Goal: Transaction & Acquisition: Purchase product/service

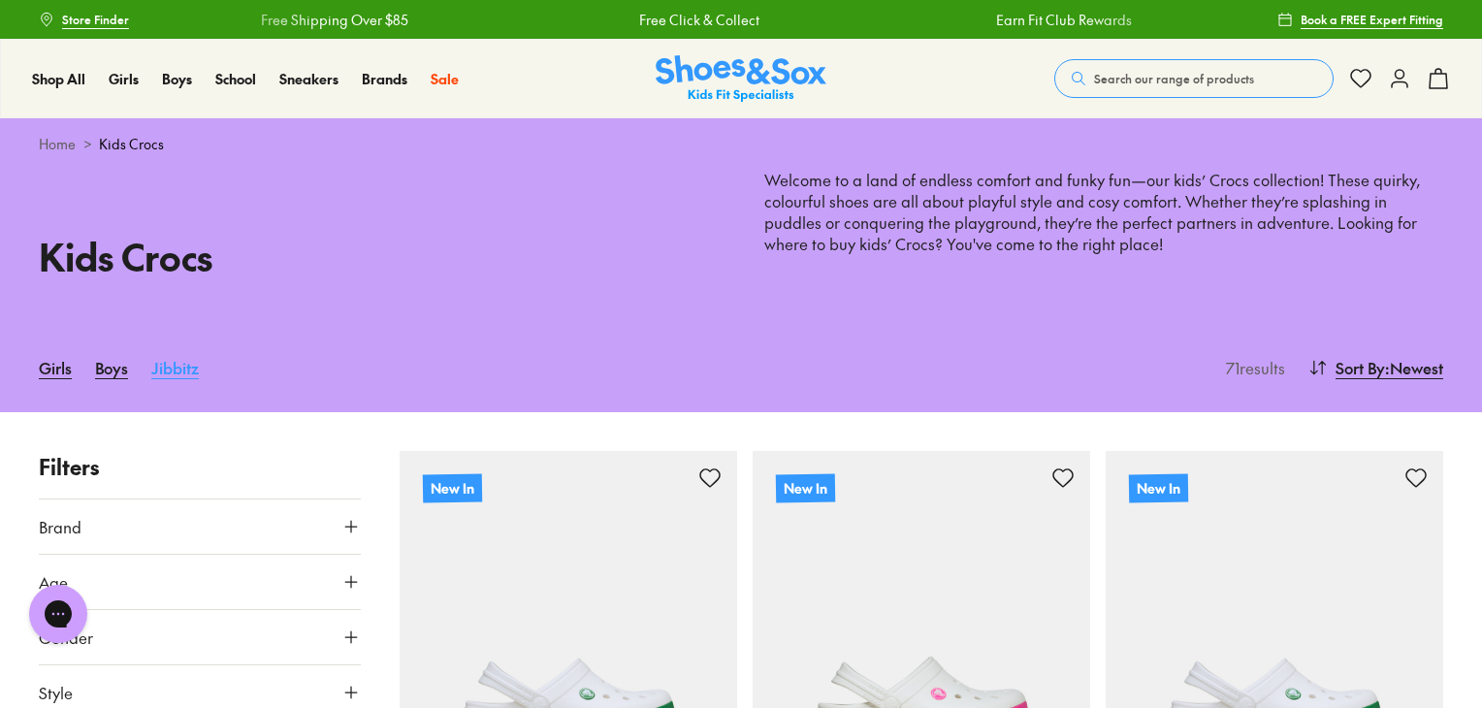
click at [176, 362] on link "Jibbitz" at bounding box center [175, 367] width 48 height 43
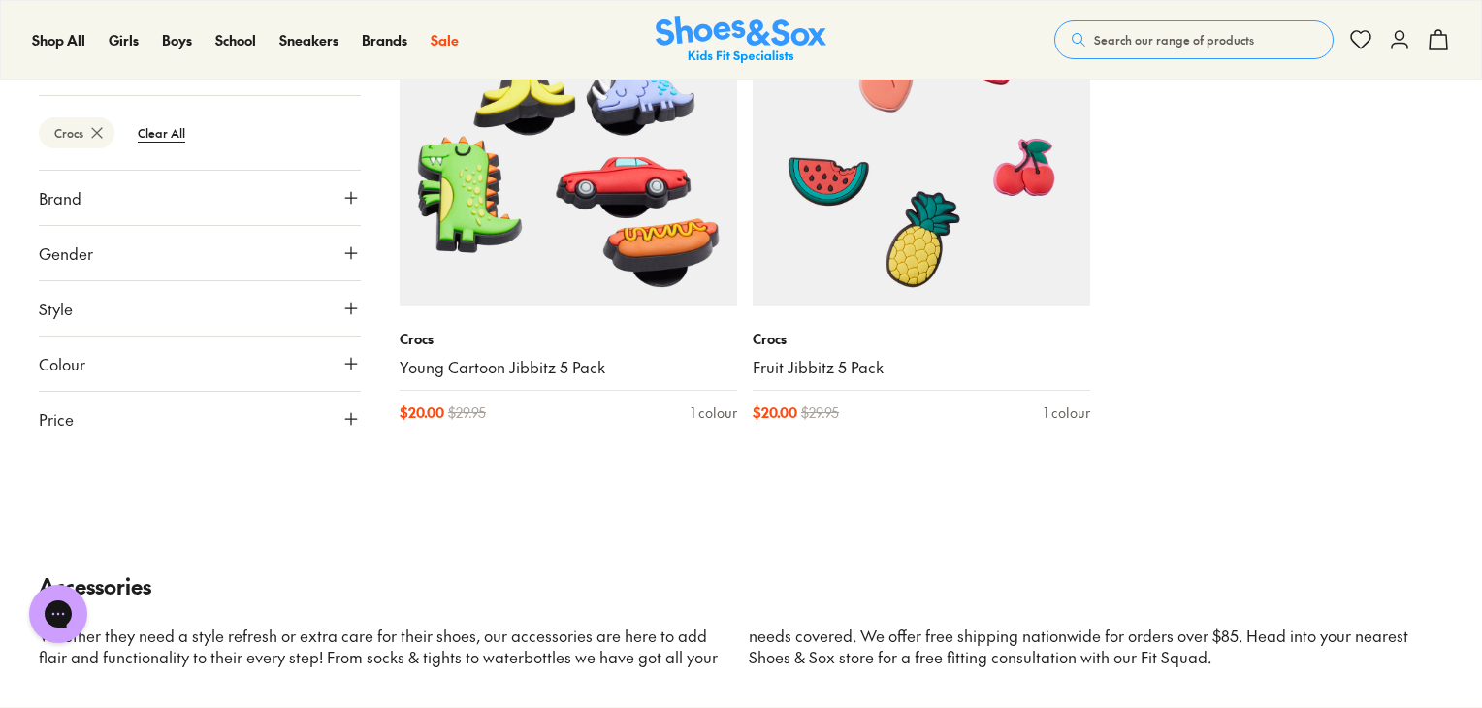
scroll to position [1426, 0]
click at [165, 269] on button "Gender" at bounding box center [200, 254] width 322 height 54
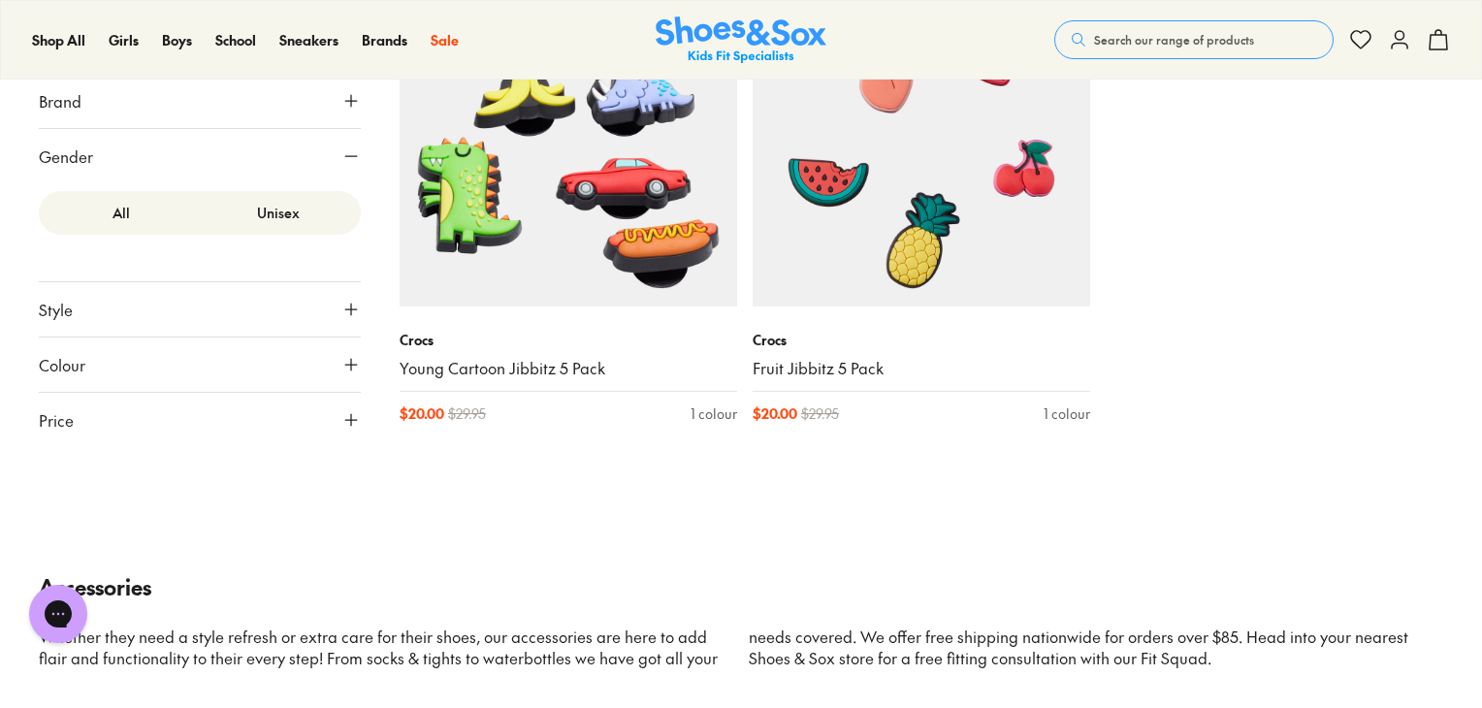
click at [150, 310] on button "Style" at bounding box center [200, 309] width 322 height 54
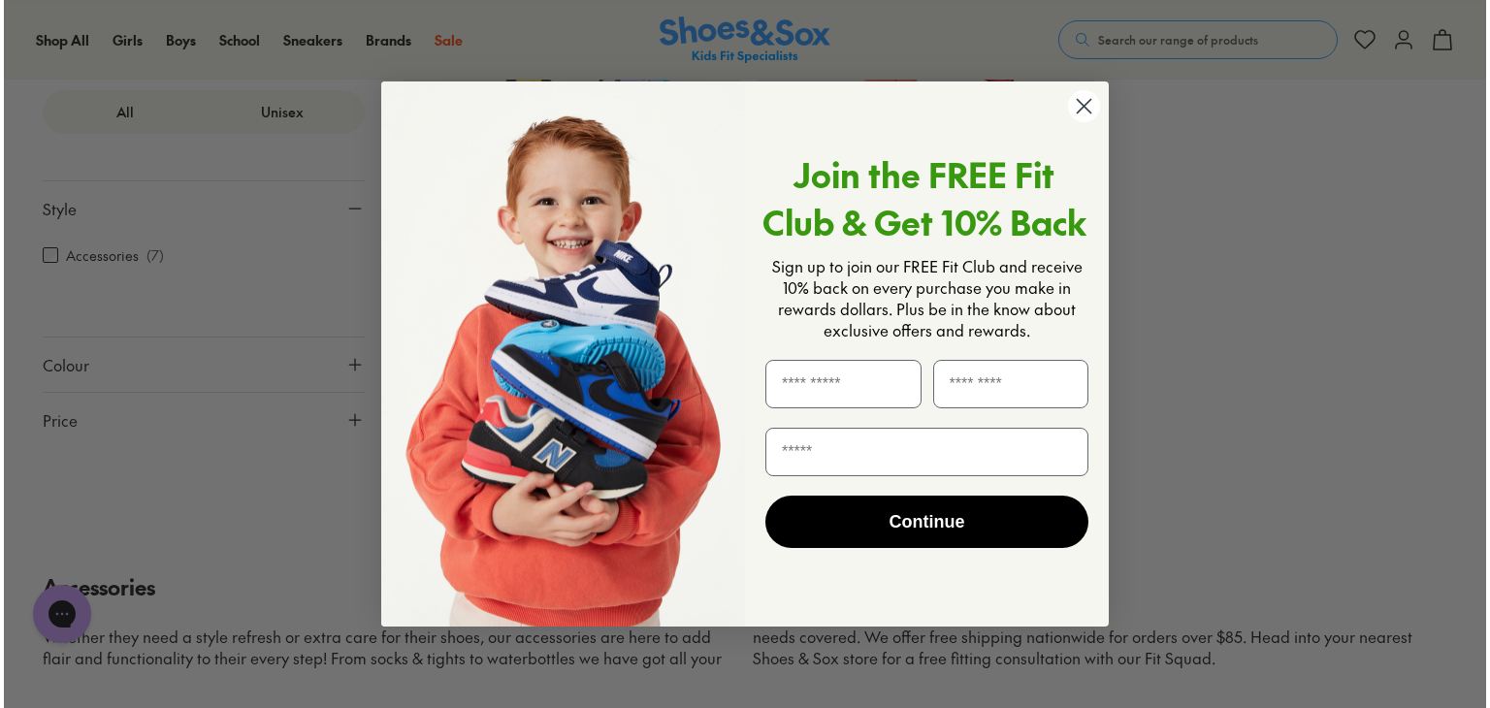
scroll to position [1429, 0]
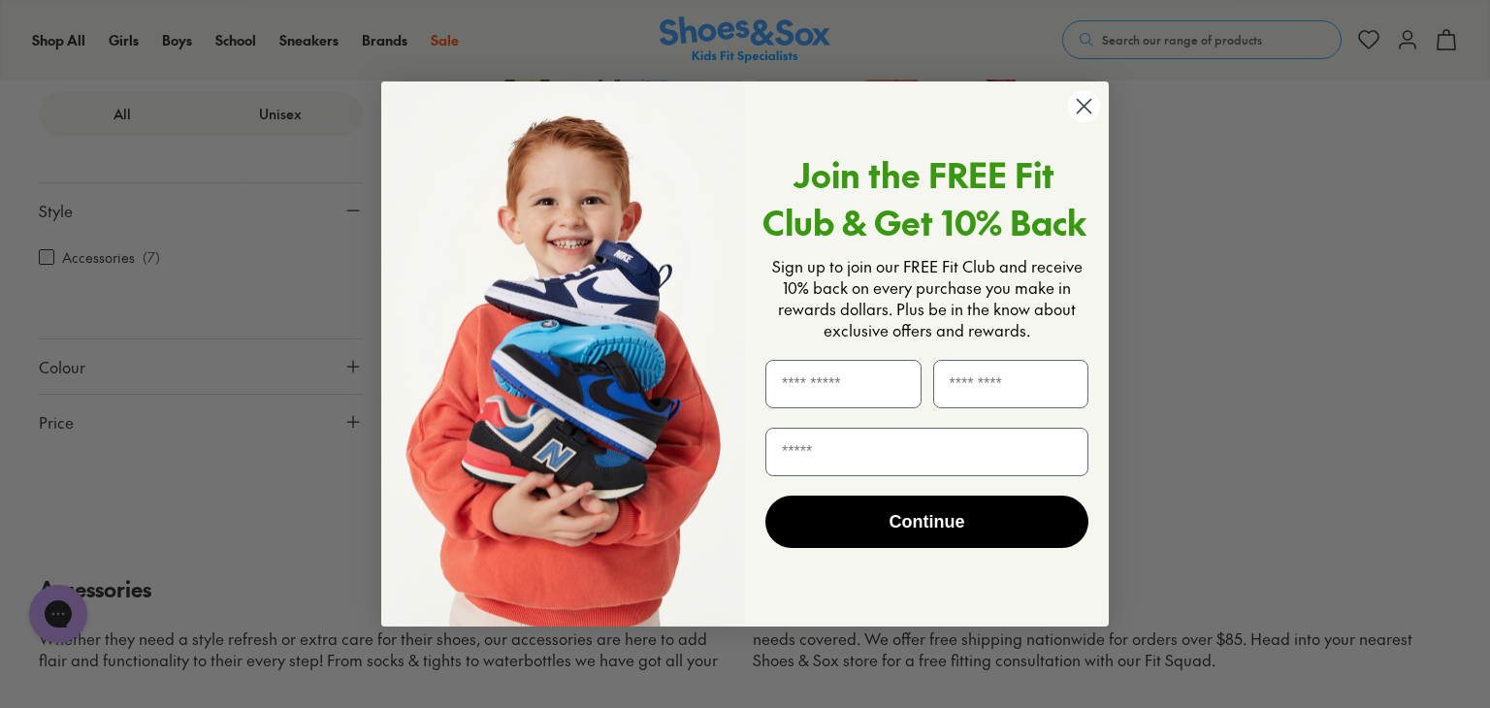
click at [1076, 108] on circle "Close dialog" at bounding box center [1084, 106] width 32 height 32
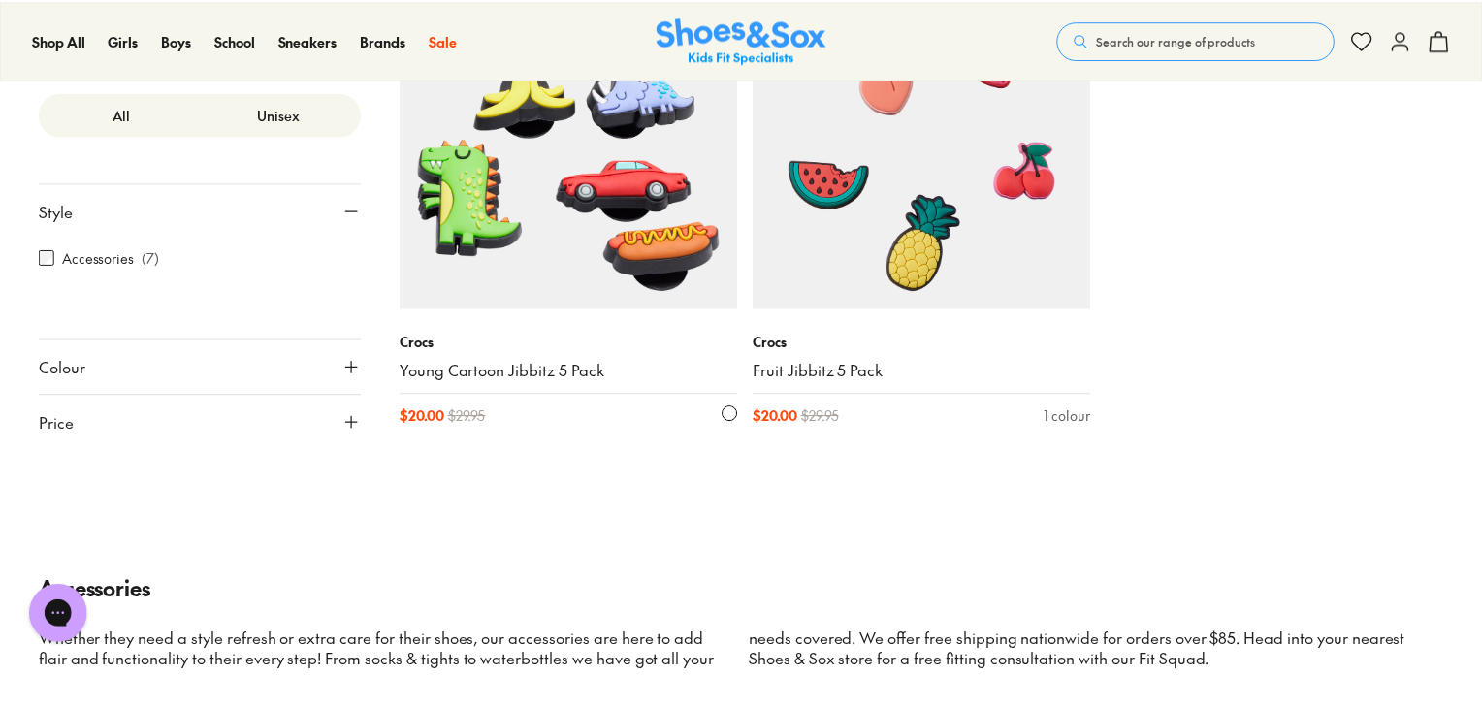
scroll to position [1426, 0]
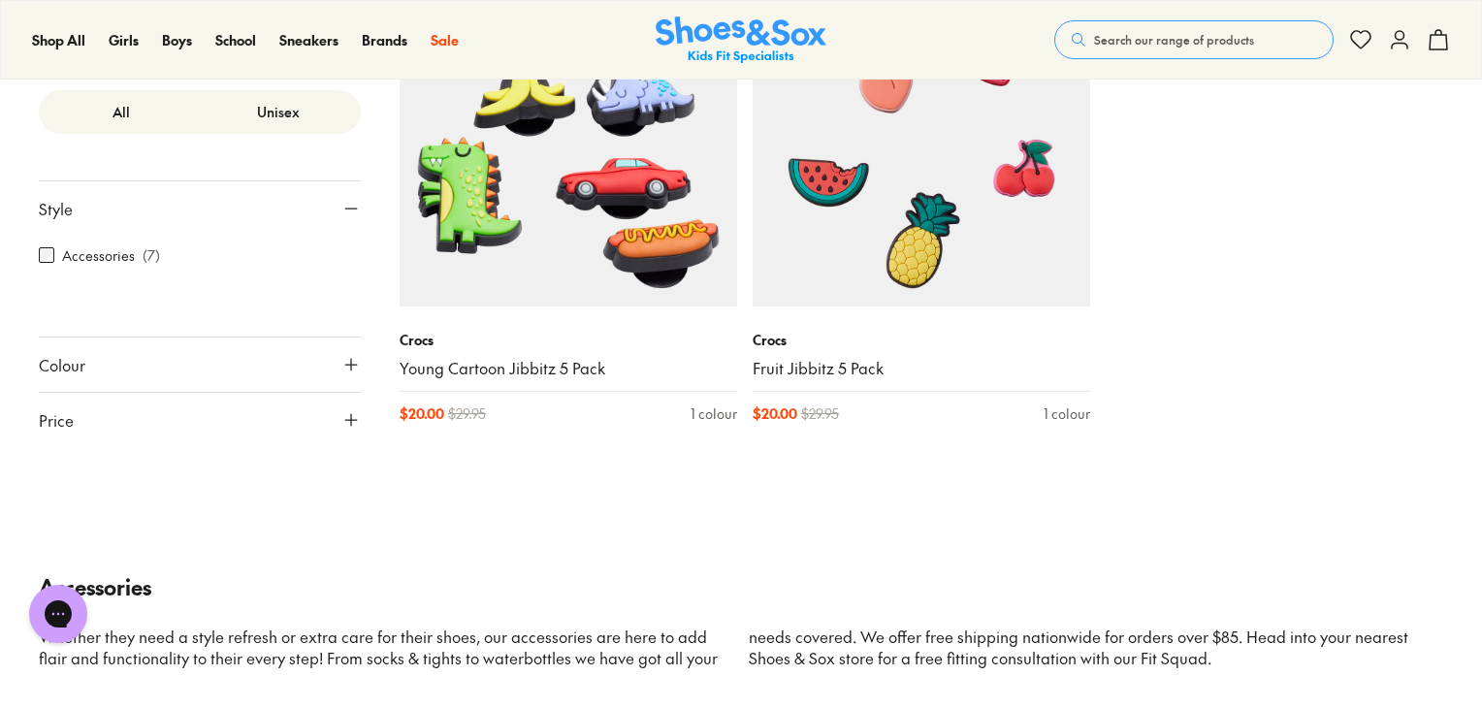
click at [256, 429] on button "Price" at bounding box center [200, 420] width 322 height 54
click at [239, 376] on button "Colour" at bounding box center [200, 363] width 322 height 54
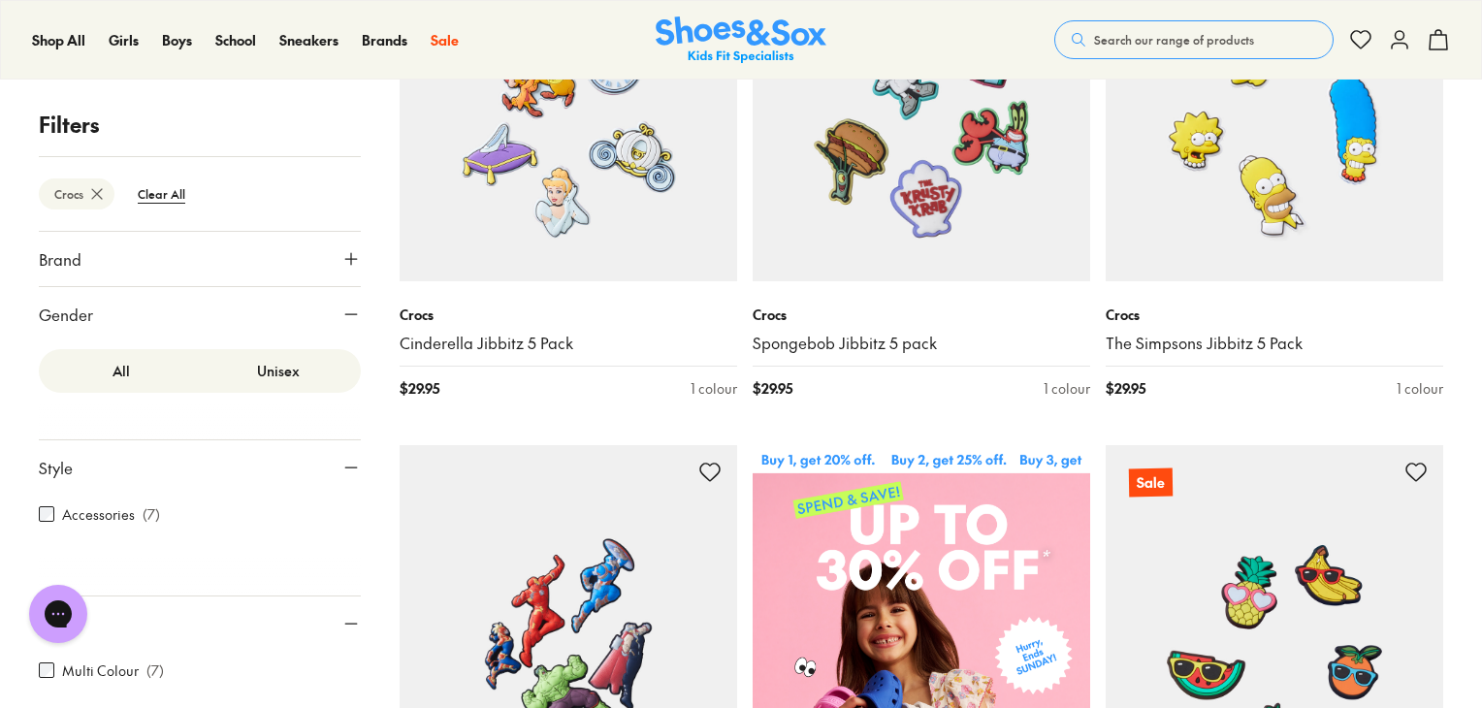
scroll to position [0, 0]
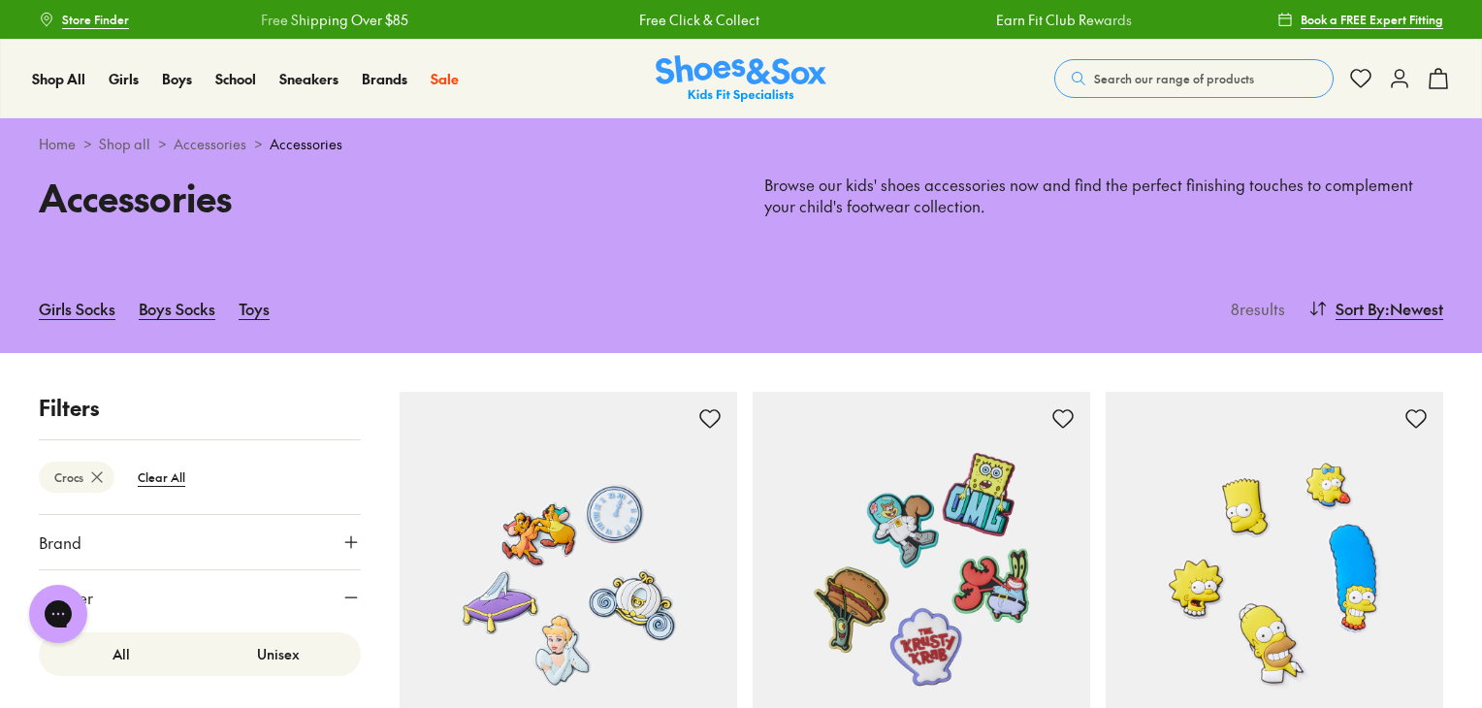
click at [169, 415] on p "Filters" at bounding box center [200, 408] width 322 height 32
click at [101, 482] on use at bounding box center [97, 477] width 10 height 10
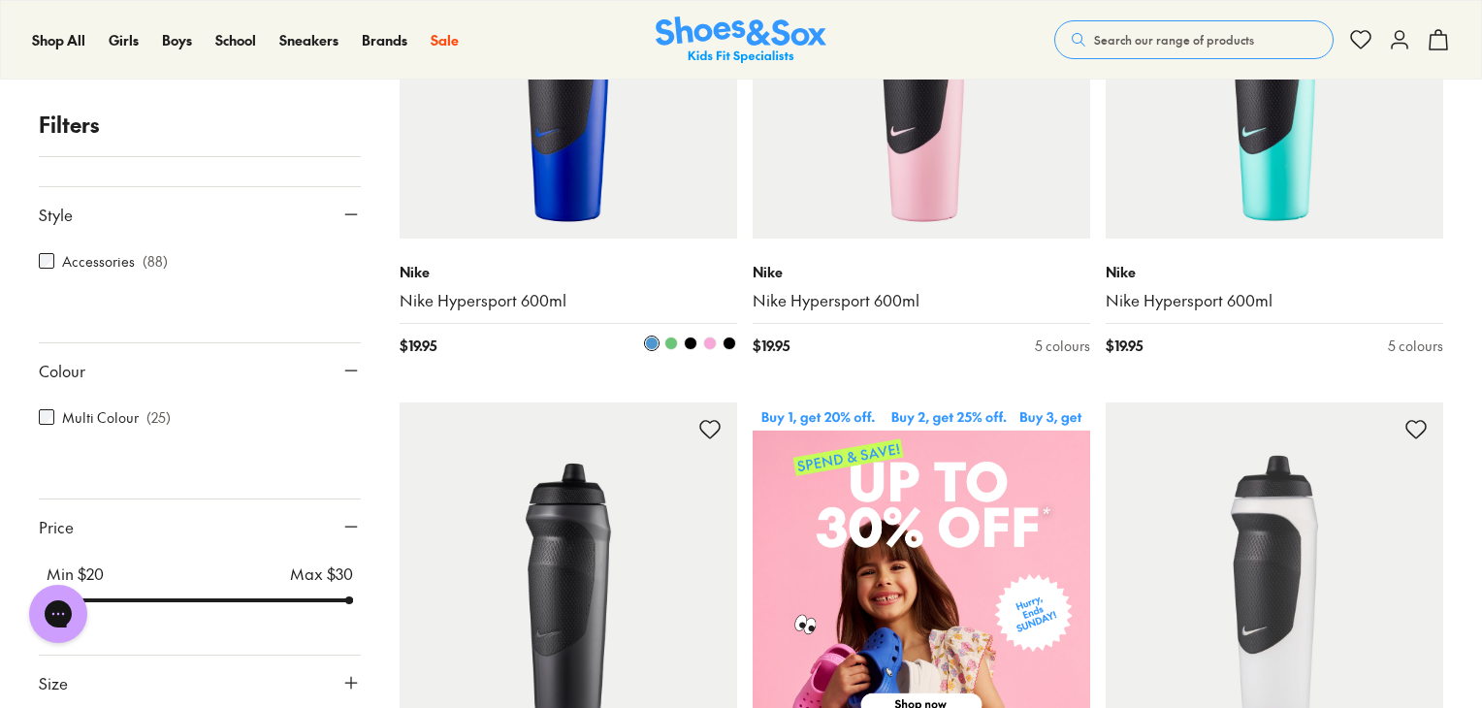
scroll to position [569, 0]
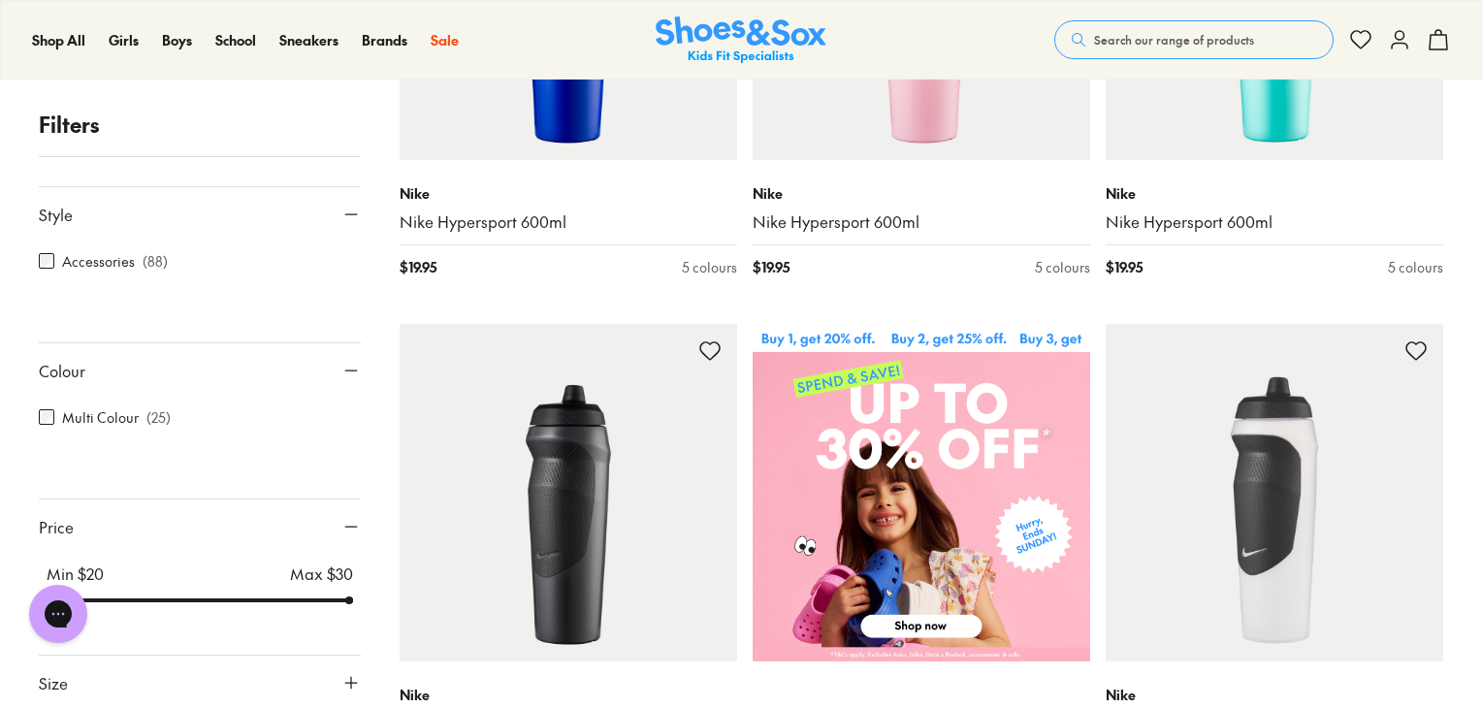
click at [913, 596] on img at bounding box center [921, 492] width 337 height 337
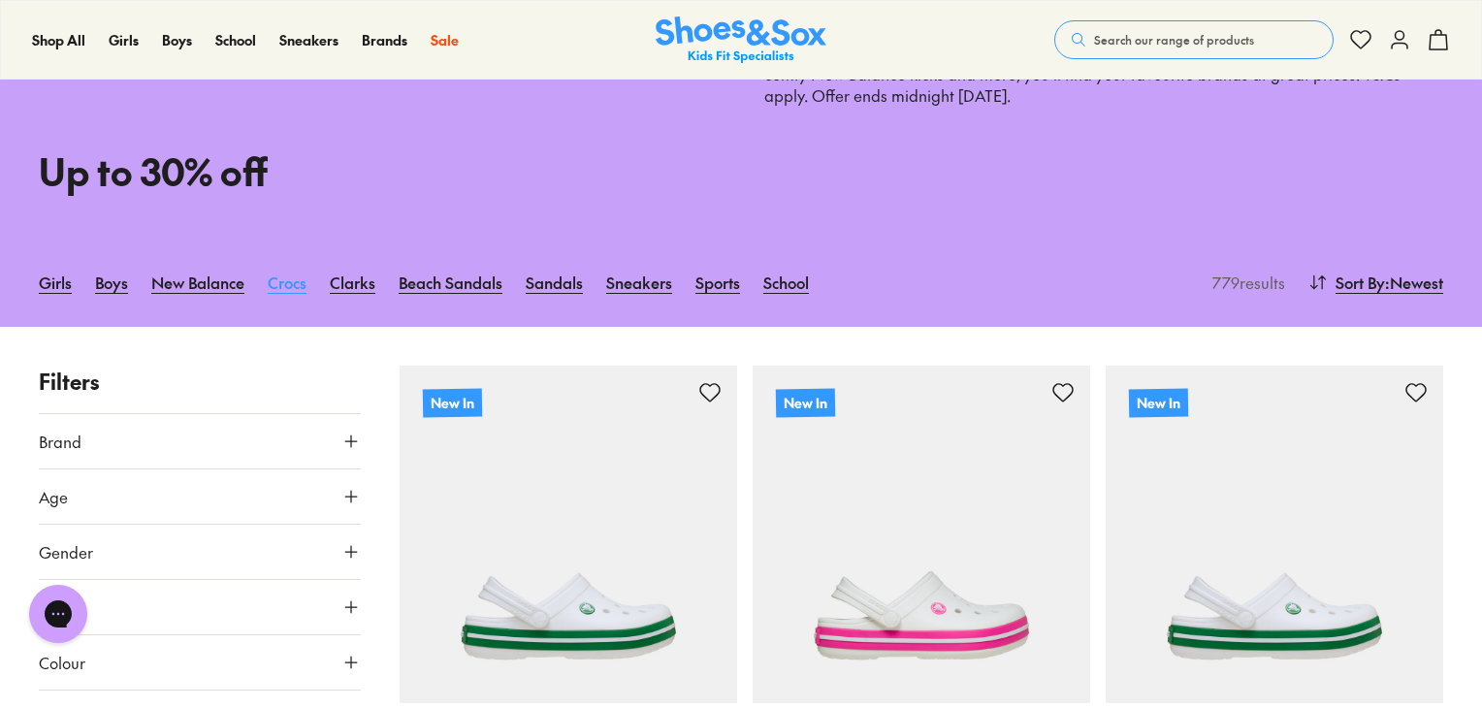
click at [288, 281] on link "Crocs" at bounding box center [287, 282] width 39 height 43
